Goal: Information Seeking & Learning: Learn about a topic

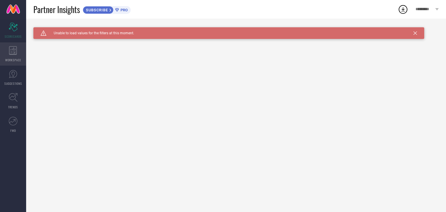
click at [13, 44] on div "WORKSPACE" at bounding box center [13, 53] width 26 height 23
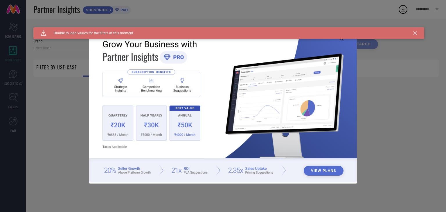
type input "1 STOP FASHION"
type input "All"
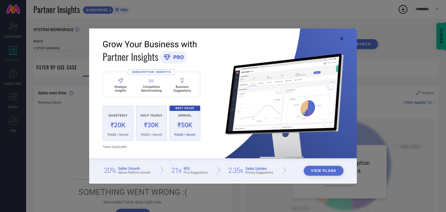
click at [341, 37] on icon at bounding box center [341, 38] width 3 height 3
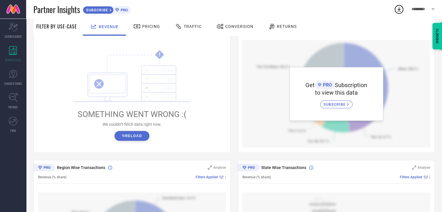
scroll to position [73, 0]
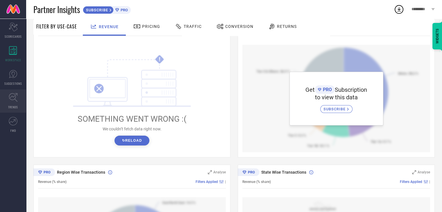
click at [11, 106] on span "TRENDS" at bounding box center [13, 107] width 10 height 4
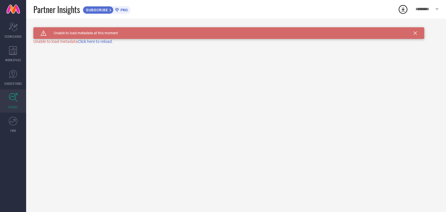
click at [89, 42] on span "Click here to reload." at bounding box center [95, 41] width 35 height 5
click at [106, 13] on div "SUBSCRIBE" at bounding box center [98, 10] width 31 height 8
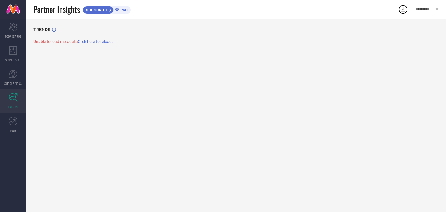
click at [404, 8] on icon at bounding box center [403, 9] width 10 height 10
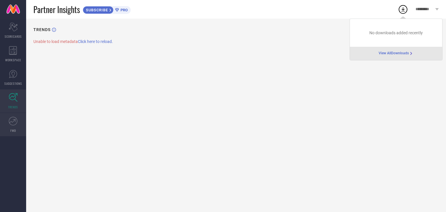
click at [13, 125] on link "FWD" at bounding box center [13, 124] width 26 height 23
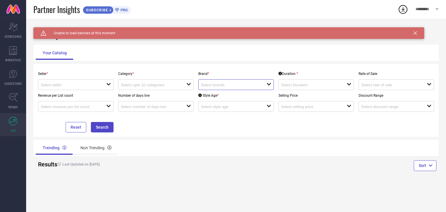
click at [210, 86] on input at bounding box center [230, 85] width 59 height 4
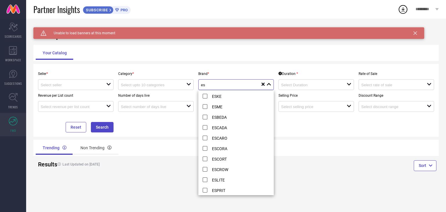
type input "e"
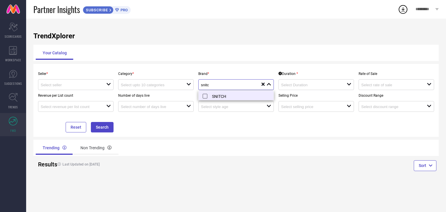
type input "snitc"
click at [206, 96] on li "SNITCH" at bounding box center [236, 96] width 75 height 10
click at [96, 125] on button "Search" at bounding box center [102, 127] width 23 height 10
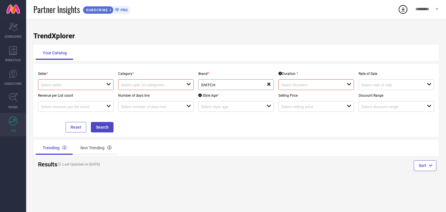
click at [95, 86] on input at bounding box center [70, 85] width 59 height 4
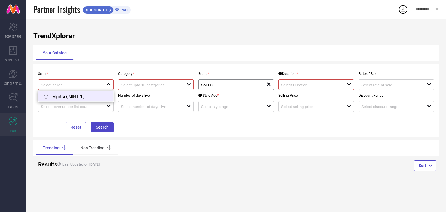
click at [68, 94] on li "Myntra ( MINT_1 )" at bounding box center [75, 96] width 75 height 10
type input "Myntra ( MINT_1 )"
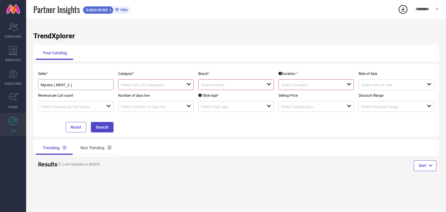
click at [137, 87] on input at bounding box center [150, 85] width 59 height 4
click at [220, 84] on input at bounding box center [230, 85] width 59 height 4
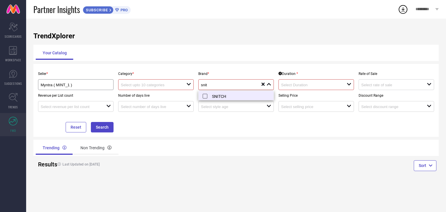
type input "snit"
click at [204, 96] on li "SNITCH" at bounding box center [236, 96] width 75 height 10
click at [97, 128] on button "Search" at bounding box center [102, 127] width 23 height 10
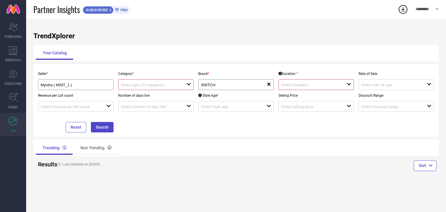
click at [321, 88] on div "open" at bounding box center [317, 84] width 76 height 11
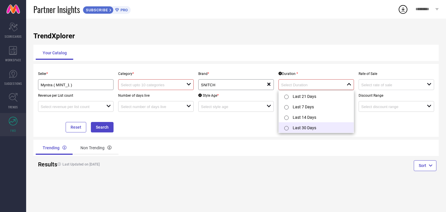
click at [307, 126] on li "Last 30 Days" at bounding box center [316, 127] width 75 height 10
type input "Last 30 Days"
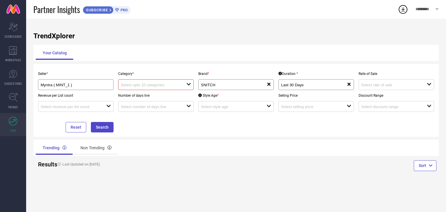
click at [147, 84] on input at bounding box center [150, 85] width 59 height 4
click at [100, 126] on button "Search" at bounding box center [102, 127] width 23 height 10
click at [140, 87] on input at bounding box center [150, 85] width 59 height 4
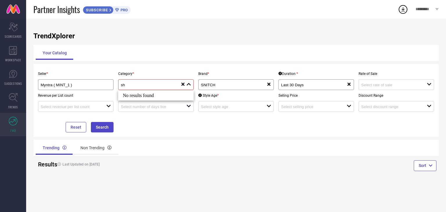
type input "s"
type input "j"
type input "a"
click at [129, 126] on div "Seller * Myntra ( MINT_1 ) Category * close Brand * SNITCH reset Duration * Las…" at bounding box center [236, 100] width 401 height 64
click at [103, 85] on input "Myntra ( MINT_1 )" at bounding box center [72, 85] width 63 height 4
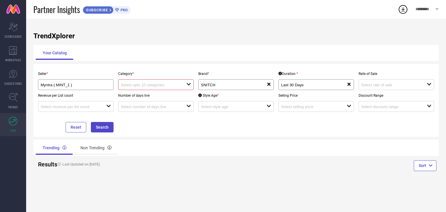
click at [176, 84] on input at bounding box center [150, 85] width 59 height 4
click at [101, 83] on input "Myntra ( MINT_1 )" at bounding box center [72, 85] width 63 height 4
click at [219, 83] on div "SNITCH" at bounding box center [234, 85] width 66 height 6
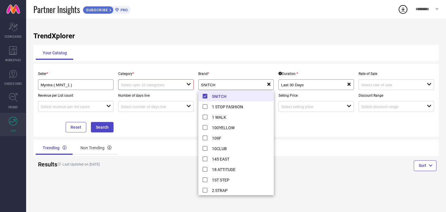
click at [205, 96] on li "SNITCH" at bounding box center [236, 96] width 75 height 10
click at [177, 65] on div "Seller * Myntra ( MINT_1 ) Category * open Brand * reset Duration * Last 30 Day…" at bounding box center [236, 100] width 406 height 73
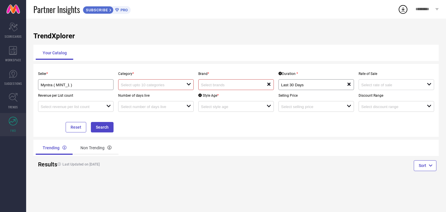
click at [155, 83] on div at bounding box center [154, 85] width 66 height 6
type input "a"
type input "shirts"
click at [182, 87] on icon "reset" at bounding box center [183, 84] width 5 height 5
click at [211, 84] on input at bounding box center [230, 85] width 59 height 4
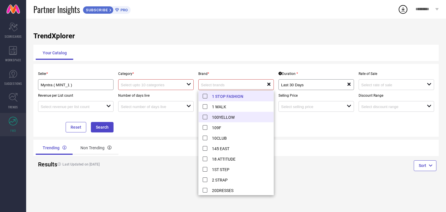
click at [204, 115] on li "100YELLOW" at bounding box center [236, 117] width 75 height 10
type input "100YELLOW"
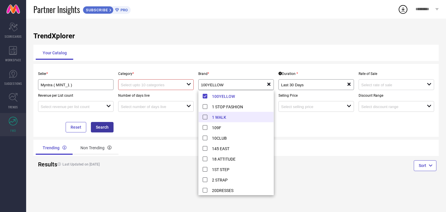
click at [93, 128] on button "Search" at bounding box center [102, 127] width 23 height 10
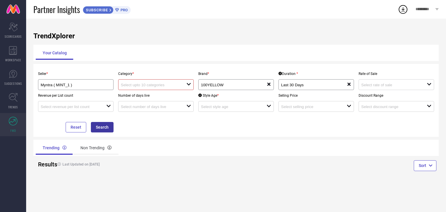
click at [93, 128] on button "Search" at bounding box center [102, 127] width 23 height 10
click at [99, 149] on div "Non Trending" at bounding box center [96, 148] width 45 height 14
drag, startPoint x: 150, startPoint y: 75, endPoint x: 150, endPoint y: 78, distance: 3.2
click at [151, 75] on p "Category *" at bounding box center [156, 74] width 76 height 4
click at [147, 86] on input at bounding box center [150, 85] width 59 height 4
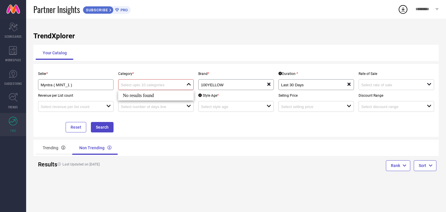
click at [90, 101] on div "Revenue per List count open" at bounding box center [76, 101] width 80 height 22
click at [134, 74] on span "*" at bounding box center [133, 74] width 1 height 4
click at [8, 49] on div "WORKSPACE" at bounding box center [13, 53] width 26 height 23
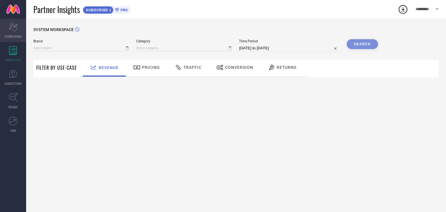
click at [12, 30] on icon "Scorecard" at bounding box center [13, 27] width 9 height 9
